Goal: Information Seeking & Learning: Learn about a topic

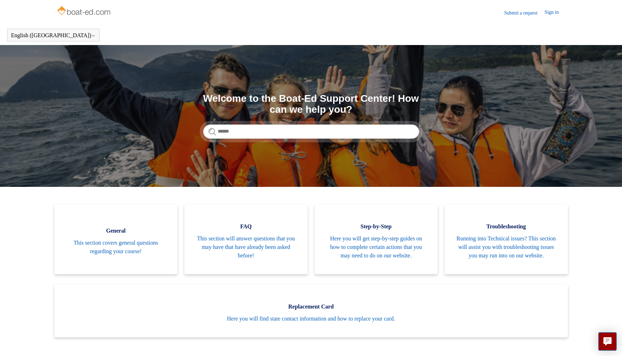
click at [63, 11] on img at bounding box center [84, 11] width 56 height 14
click at [552, 9] on link "Sign in" at bounding box center [555, 13] width 21 height 9
click at [252, 134] on input "Search" at bounding box center [311, 131] width 216 height 14
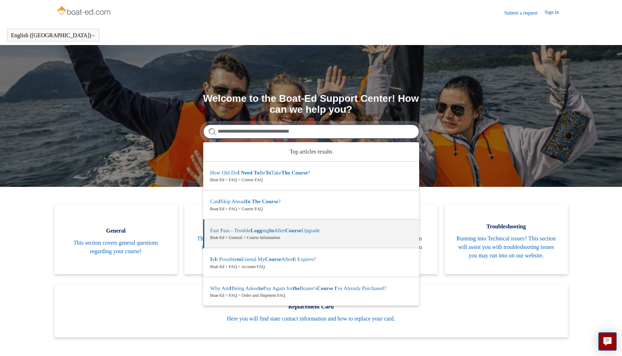
type input "**********"
click at [64, 10] on img at bounding box center [84, 11] width 56 height 14
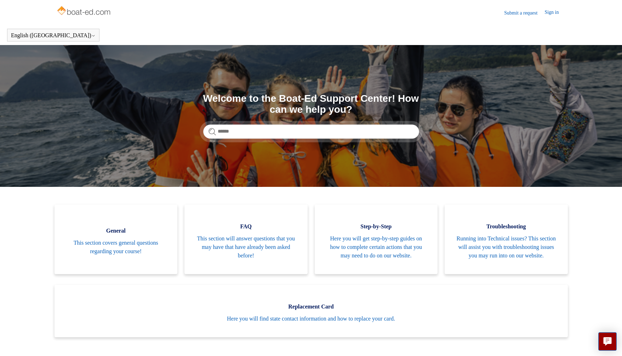
click at [82, 13] on img at bounding box center [84, 11] width 56 height 14
